Goal: Register for event/course

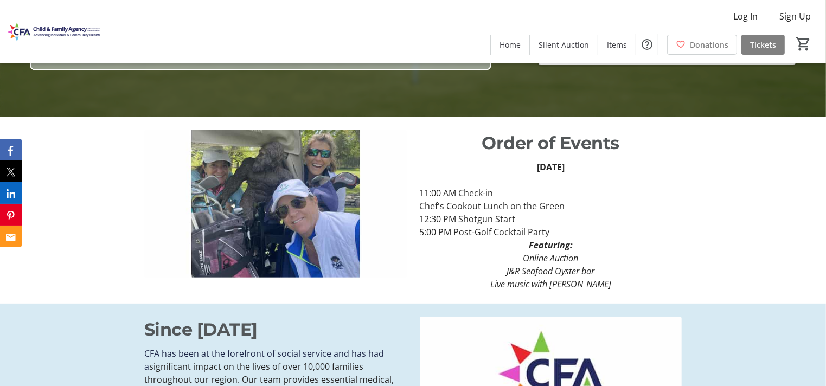
scroll to position [271, 0]
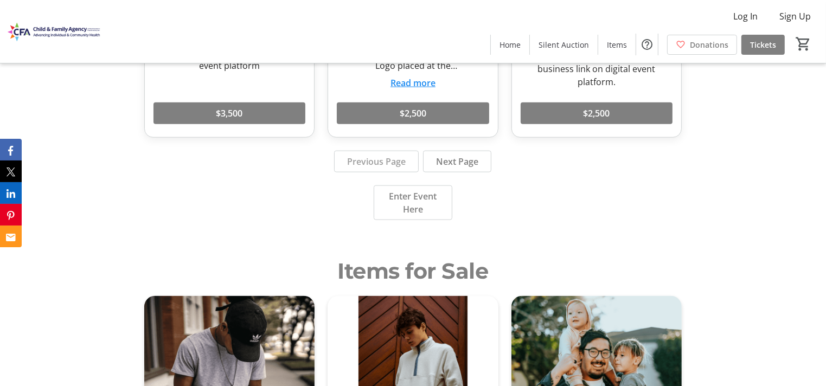
scroll to position [1356, 0]
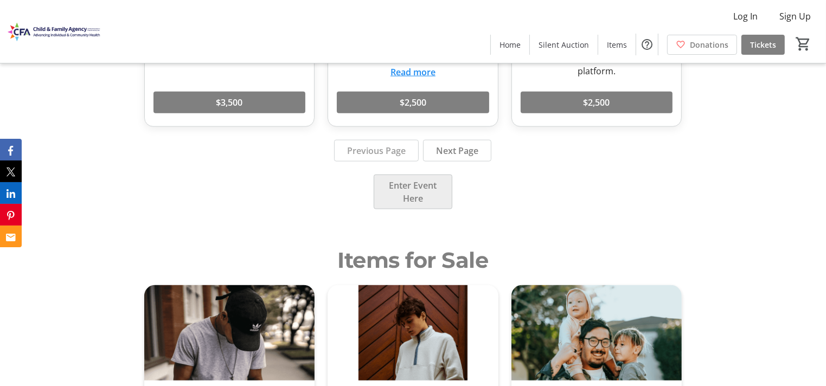
click at [404, 189] on span "Enter Event Here" at bounding box center [413, 192] width 53 height 26
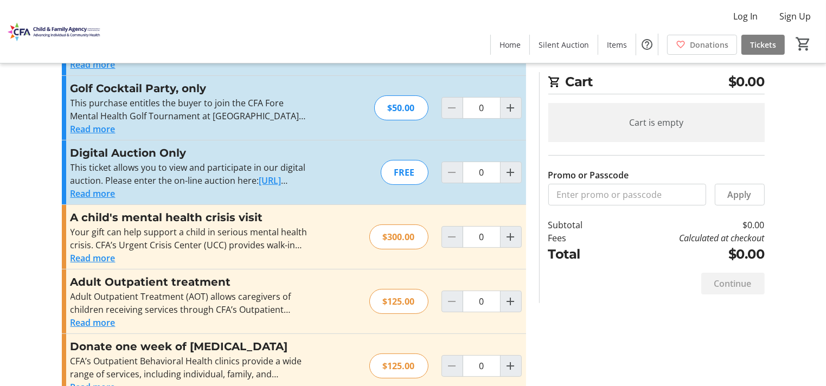
scroll to position [163, 0]
